Goal: Find specific page/section

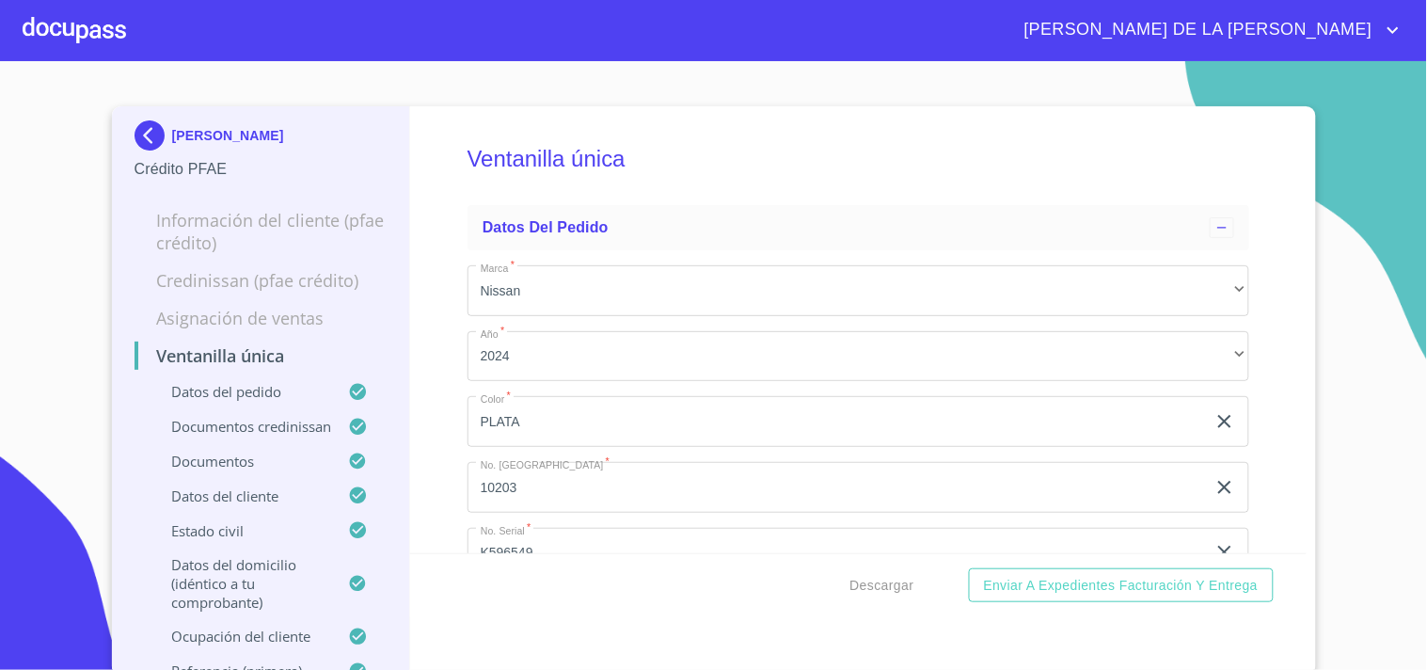
click at [200, 128] on p "[PERSON_NAME]" at bounding box center [228, 135] width 112 height 15
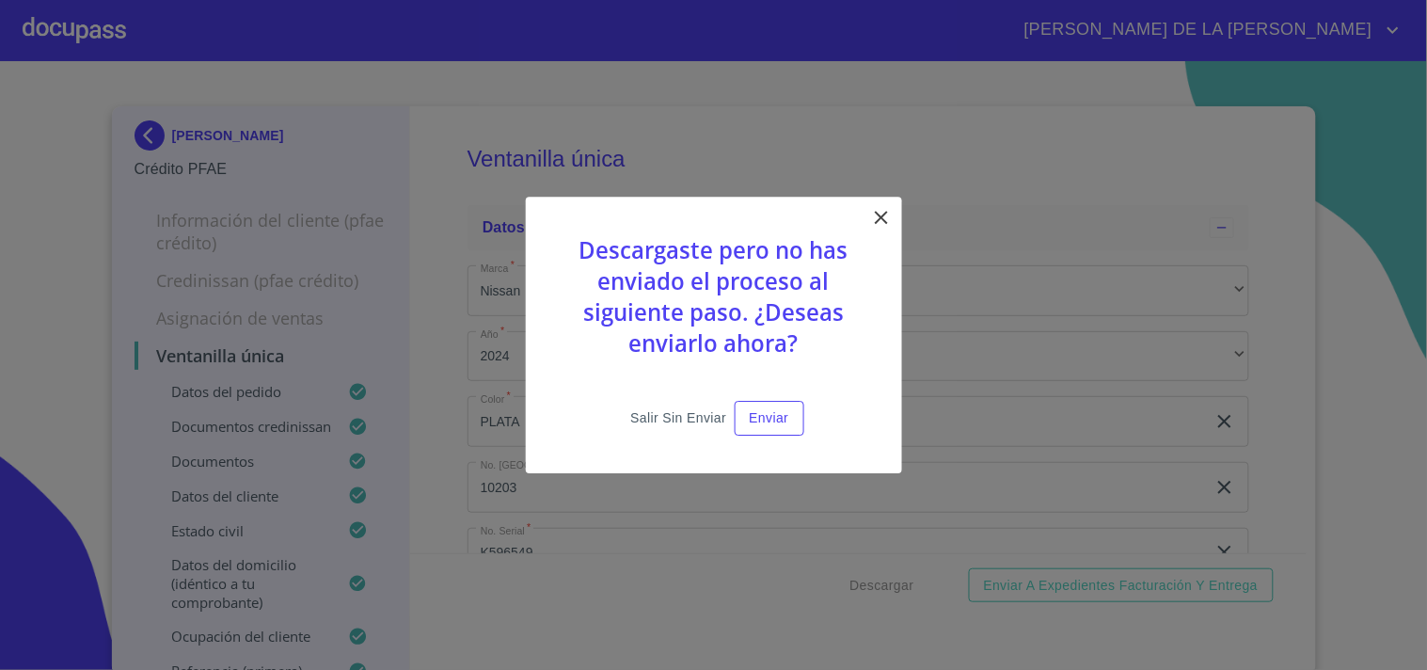
click at [641, 399] on div "Descargaste pero no has enviado el proceso al siguiente paso. ¿Deseas enviarlo …" at bounding box center [714, 335] width 376 height 277
click at [689, 419] on span "Salir sin enviar" at bounding box center [678, 418] width 96 height 24
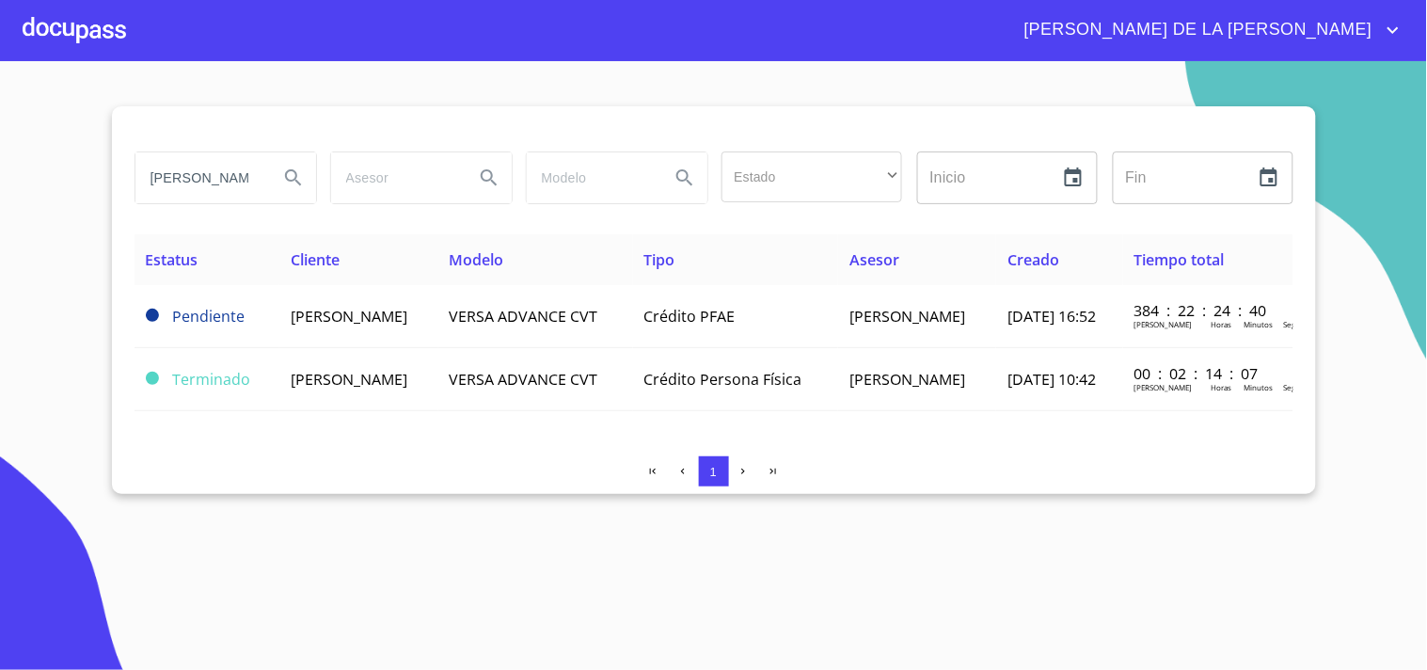
drag, startPoint x: 268, startPoint y: 196, endPoint x: 962, endPoint y: 265, distance: 697.6
click at [727, 258] on div "[PERSON_NAME] Estado ​ ​ Inicio ​ Fin ​ Estatus Cliente Modelo Tipo Asesor Crea…" at bounding box center [714, 300] width 1204 height 388
type input "R"
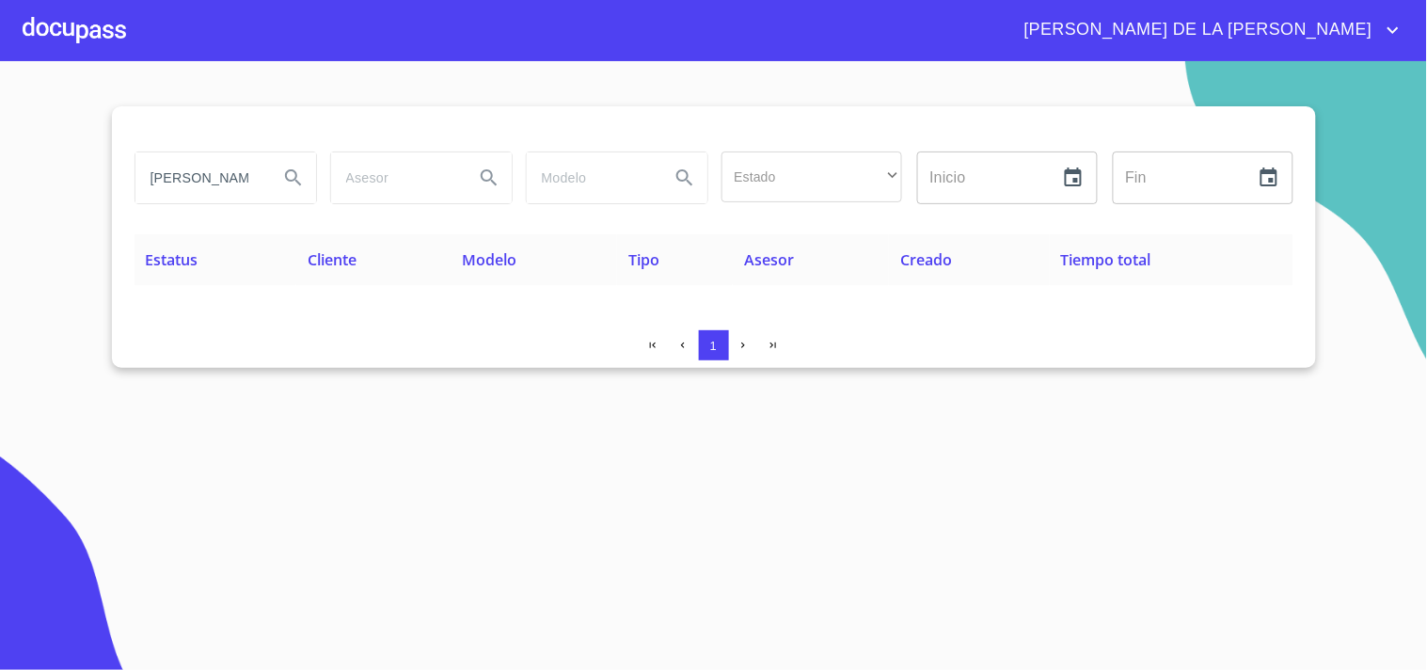
click at [195, 180] on input "[PERSON_NAME]" at bounding box center [199, 177] width 128 height 51
type input "E"
click at [1307, 23] on span "[PERSON_NAME] DE LA [PERSON_NAME]" at bounding box center [1196, 30] width 372 height 30
click at [1374, 43] on li "Salir" at bounding box center [1374, 40] width 61 height 34
